Goal: Information Seeking & Learning: Compare options

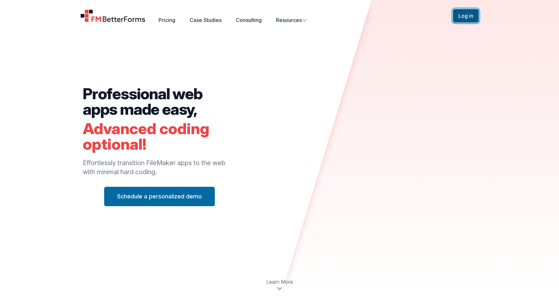
click at [464, 17] on button "Log in" at bounding box center [466, 16] width 26 height 14
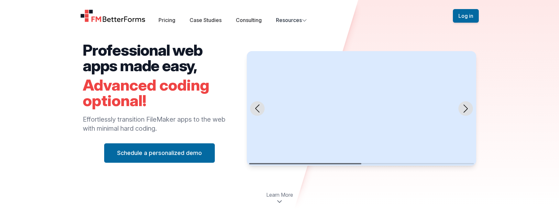
click at [166, 14] on div "Open main menu Pricing Case Studies Consulting Resources" at bounding box center [266, 16] width 373 height 16
click at [166, 27] on div "Open main menu Pricing Case Studies Consulting Resources Sign Up Log in" at bounding box center [279, 16] width 414 height 32
click at [166, 21] on link "Pricing" at bounding box center [167, 20] width 17 height 6
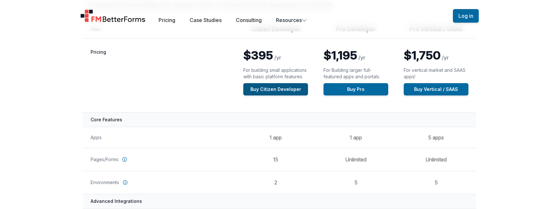
scroll to position [101, 0]
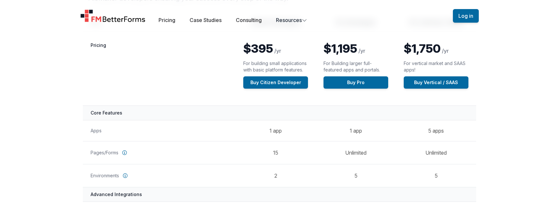
click at [190, 82] on th "Pricing" at bounding box center [159, 69] width 153 height 74
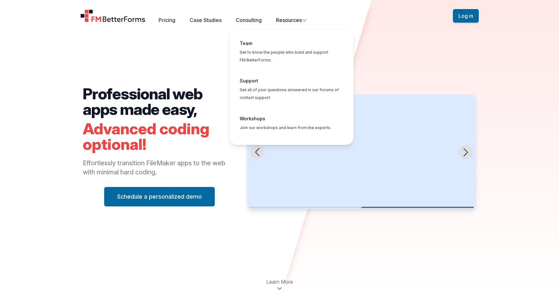
click at [291, 22] on button "Resources Team Get to know the people who build and support FM BetterForms. Sup…" at bounding box center [291, 20] width 31 height 8
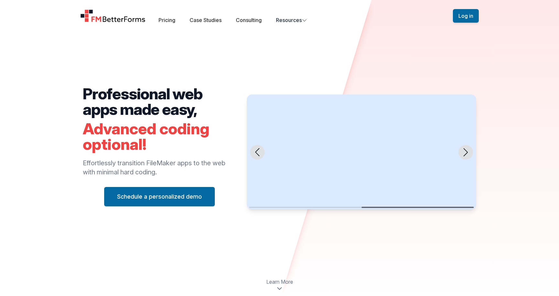
scroll to position [1, 0]
